Goal: Check status: Check status

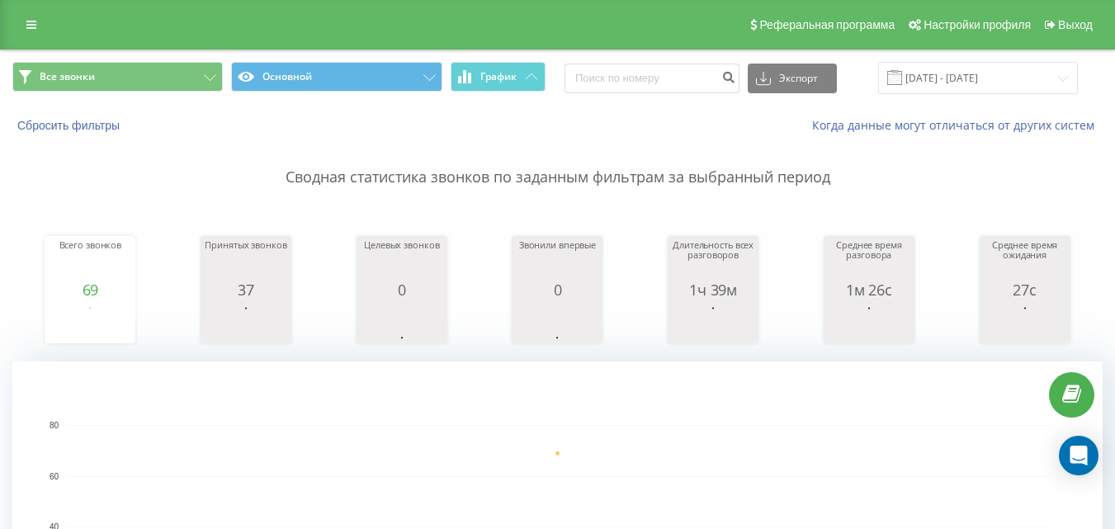
click at [1028, 97] on div "Все звонки Основной График Экспорт .csv .xls .xlsx [DATE] - [DATE]" at bounding box center [558, 77] width 1114 height 55
click at [1026, 80] on input "[DATE] - [DATE]" at bounding box center [978, 78] width 200 height 32
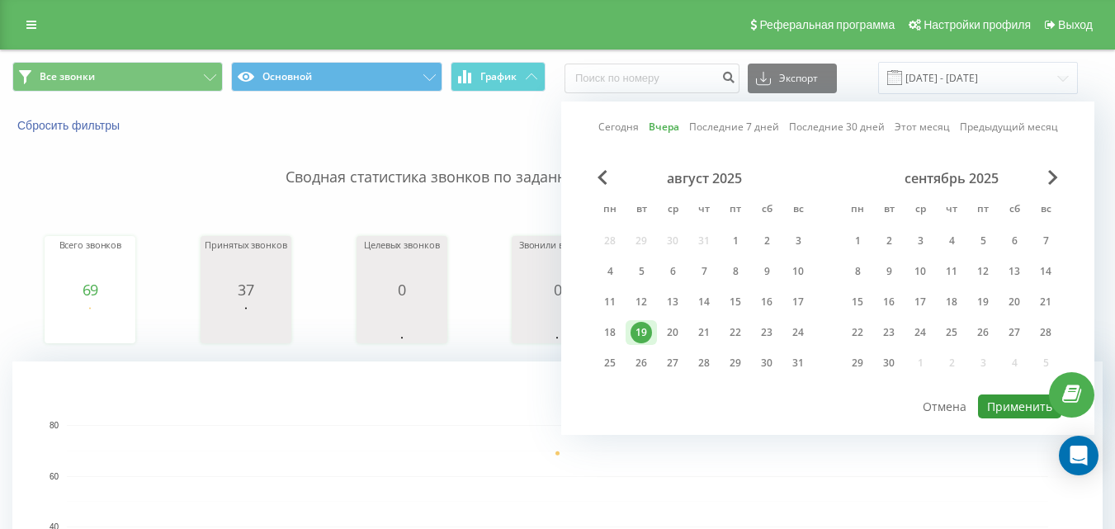
click at [1019, 395] on button "Применить" at bounding box center [1019, 407] width 83 height 24
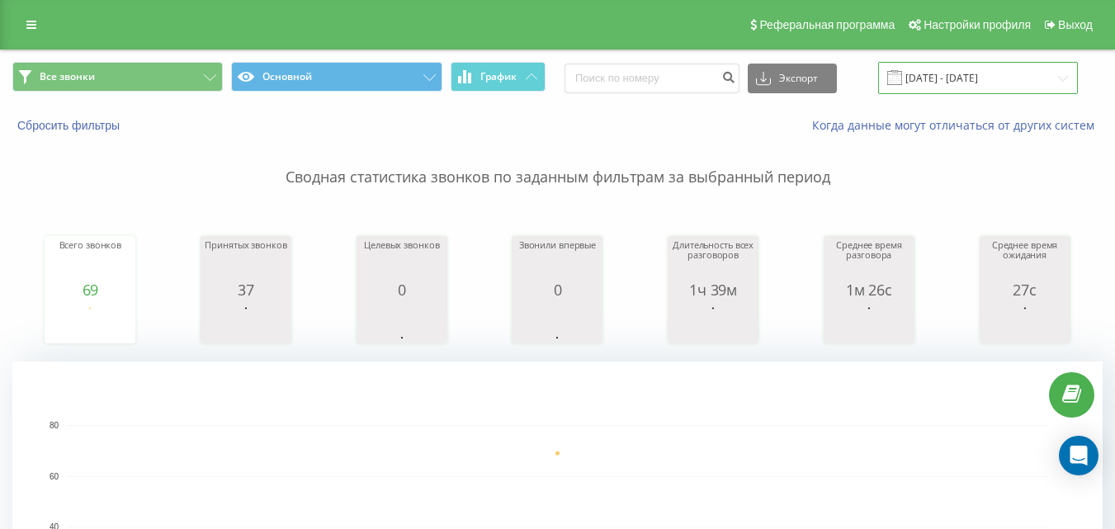
click at [991, 76] on input "[DATE] - [DATE]" at bounding box center [978, 78] width 200 height 32
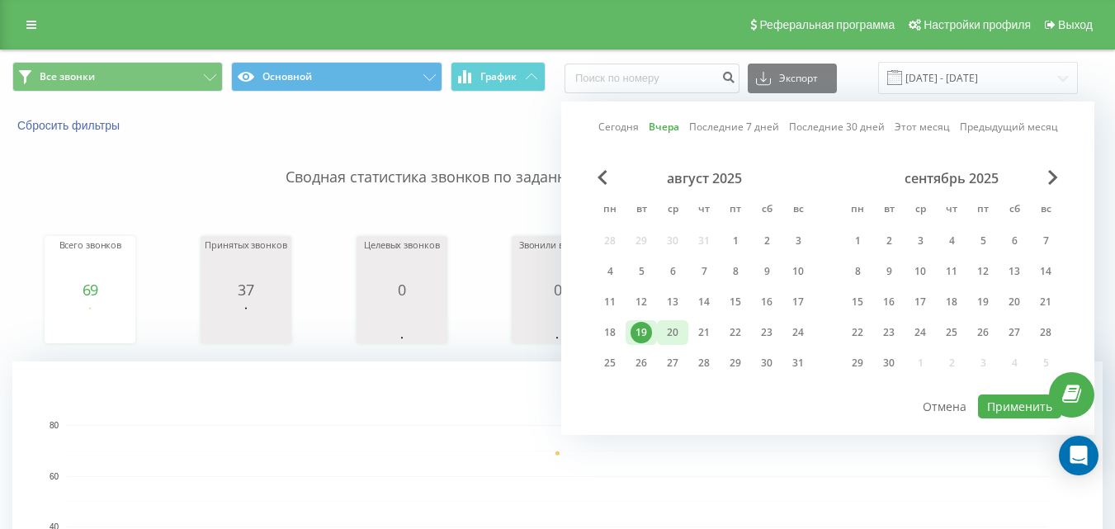
click at [679, 330] on div "20" at bounding box center [672, 332] width 21 height 21
click at [1024, 411] on button "Применить" at bounding box center [1019, 407] width 83 height 24
type input "[DATE] - [DATE]"
